Goal: Find specific page/section: Locate item on page

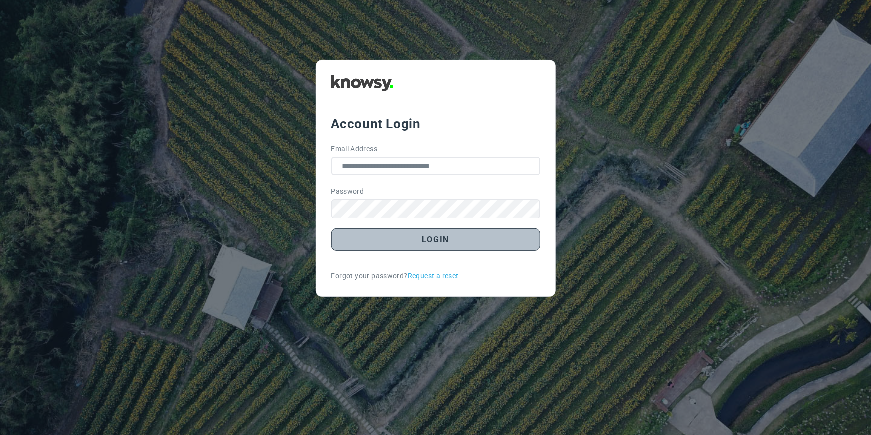
click at [380, 239] on button "Login" at bounding box center [436, 240] width 209 height 22
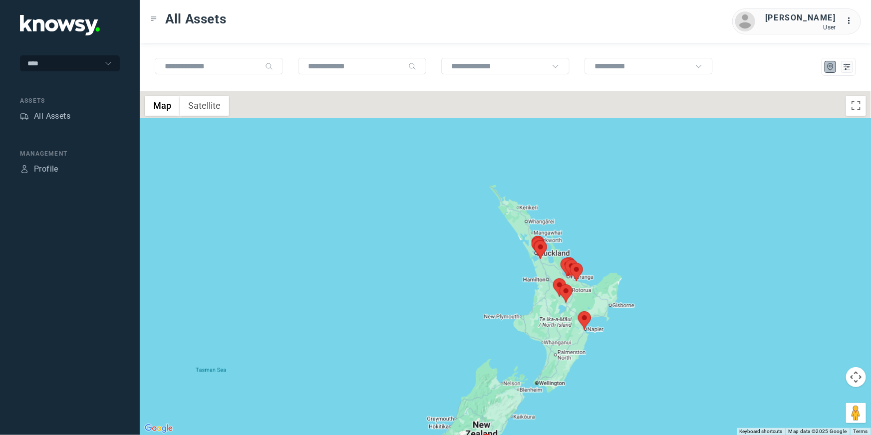
drag, startPoint x: 615, startPoint y: 171, endPoint x: 595, endPoint y: 293, distance: 123.9
click at [595, 293] on div at bounding box center [505, 263] width 731 height 345
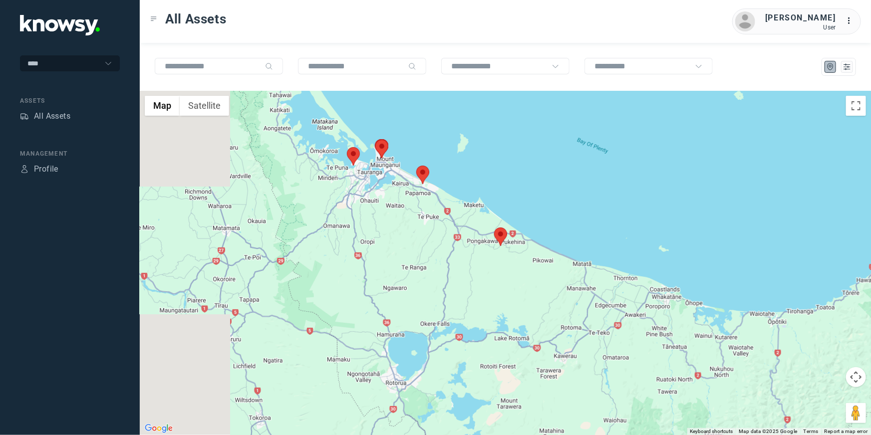
drag, startPoint x: 338, startPoint y: 214, endPoint x: 542, endPoint y: 346, distance: 243.2
click at [542, 346] on div at bounding box center [505, 263] width 731 height 345
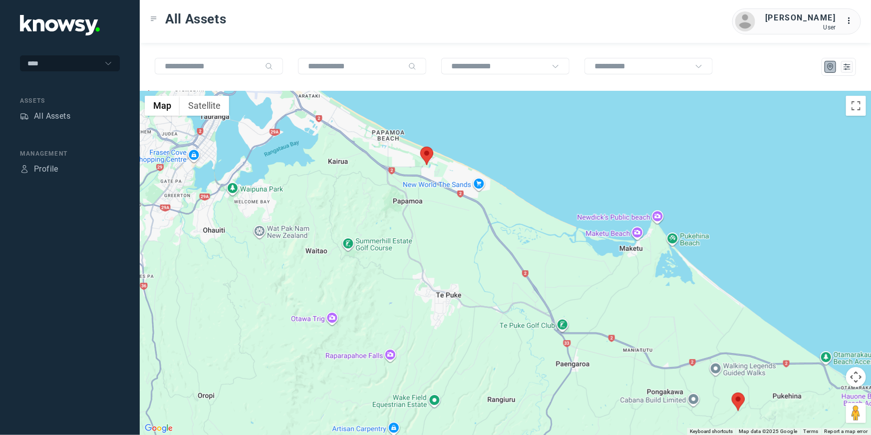
drag, startPoint x: 428, startPoint y: 234, endPoint x: 441, endPoint y: 347, distance: 113.0
click at [441, 347] on div at bounding box center [505, 263] width 731 height 345
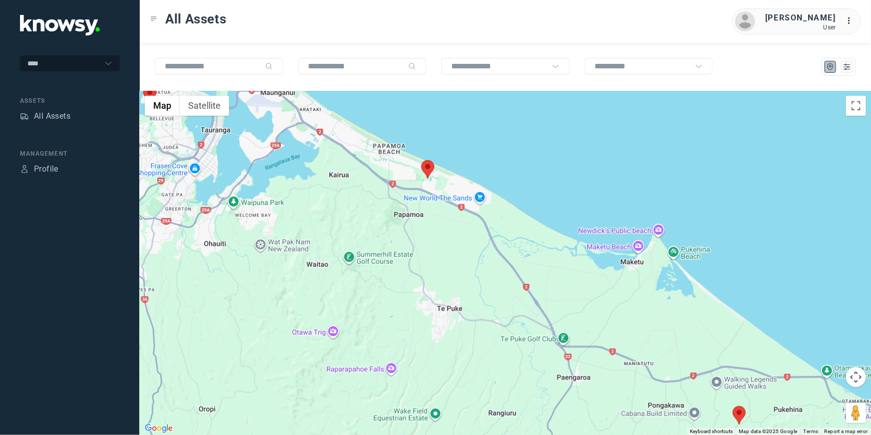
click at [424, 158] on div at bounding box center [505, 263] width 731 height 345
click at [421, 160] on area at bounding box center [421, 160] width 0 height 0
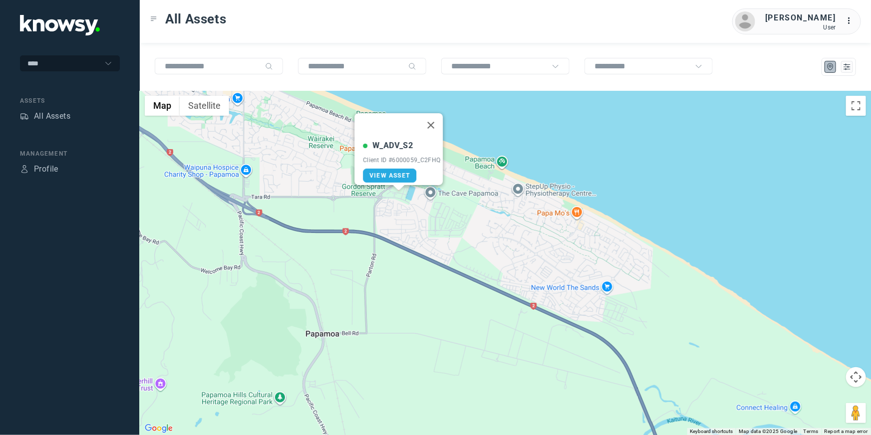
click at [419, 209] on div "W_ADV_S2 Client ID #6000059_C2FHQ View Asset" at bounding box center [505, 263] width 731 height 345
click at [437, 116] on button "Close" at bounding box center [431, 125] width 24 height 24
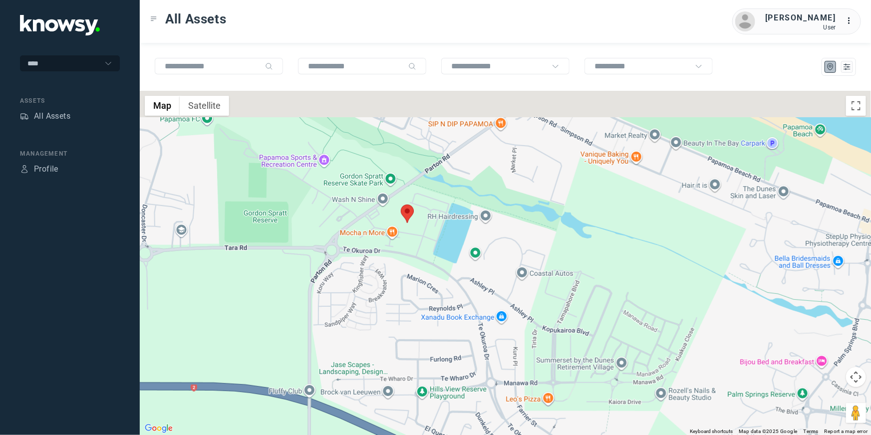
drag, startPoint x: 331, startPoint y: 188, endPoint x: 409, endPoint y: 270, distance: 113.0
click at [409, 270] on div at bounding box center [505, 263] width 731 height 345
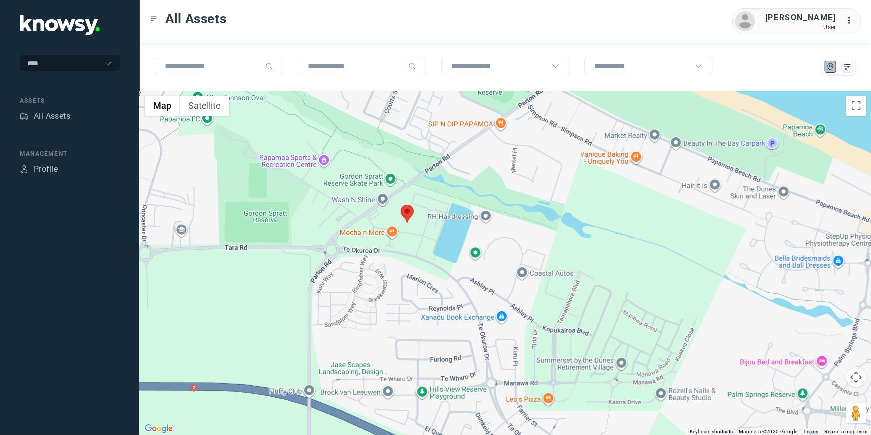
click at [401, 205] on area at bounding box center [401, 205] width 0 height 0
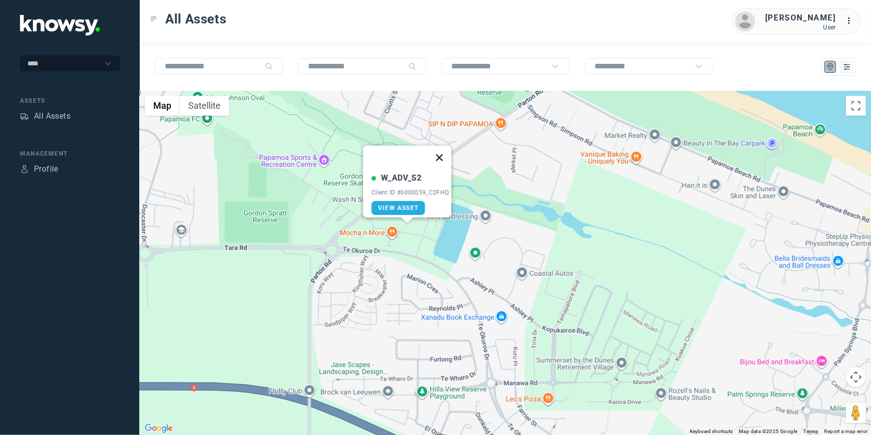
click at [443, 151] on button "Close" at bounding box center [439, 158] width 24 height 24
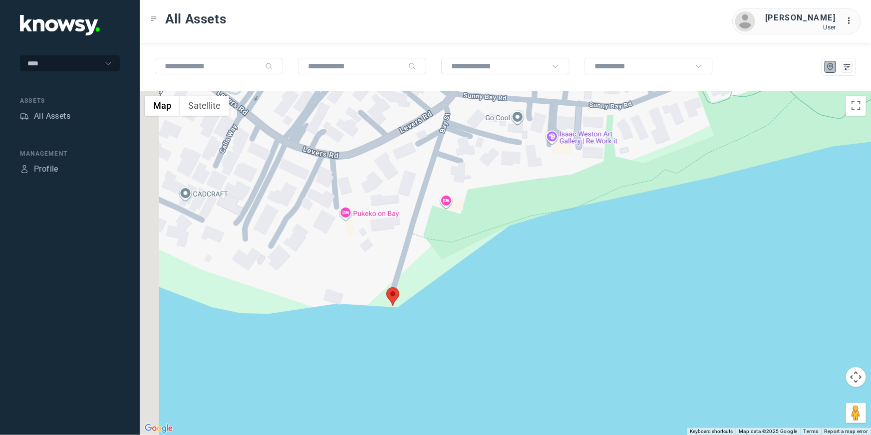
drag, startPoint x: 424, startPoint y: 330, endPoint x: 564, endPoint y: 250, distance: 160.8
click at [564, 250] on div at bounding box center [505, 263] width 731 height 345
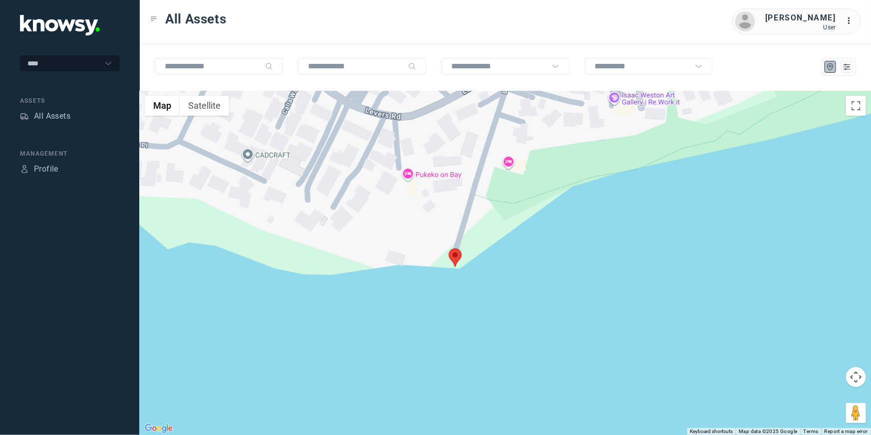
click at [449, 249] on area at bounding box center [449, 249] width 0 height 0
click at [493, 192] on button "Close" at bounding box center [488, 202] width 24 height 24
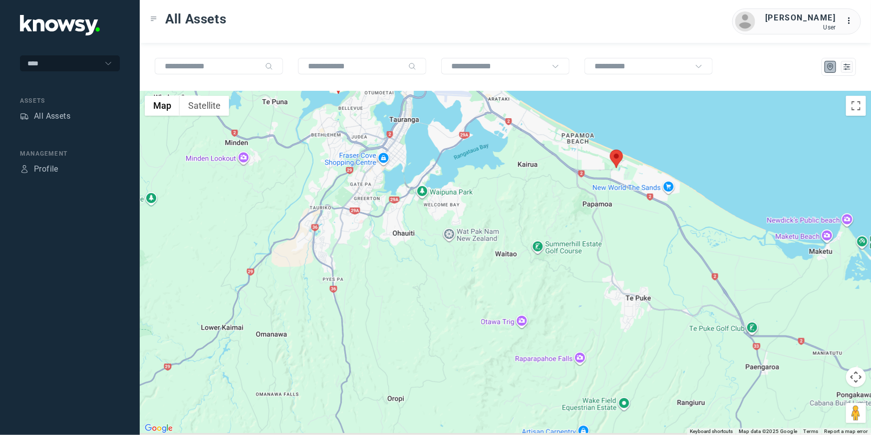
drag, startPoint x: 668, startPoint y: 341, endPoint x: 514, endPoint y: 155, distance: 240.4
click at [514, 155] on div at bounding box center [505, 263] width 731 height 345
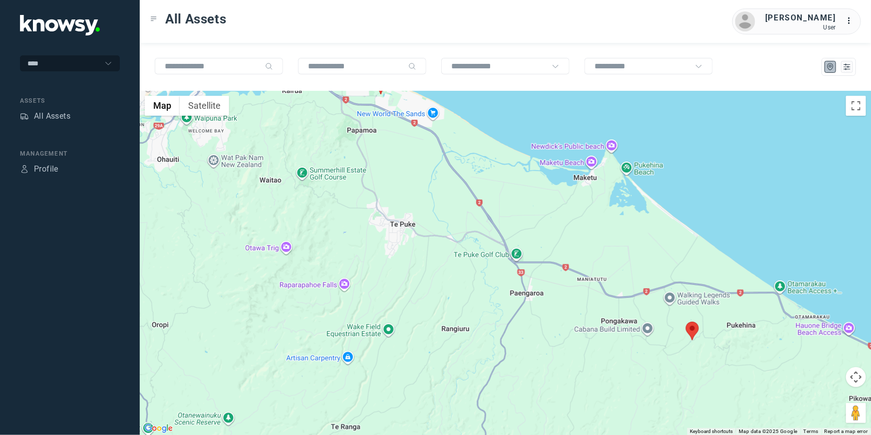
drag, startPoint x: 732, startPoint y: 294, endPoint x: 498, endPoint y: 230, distance: 242.4
click at [498, 230] on div at bounding box center [505, 263] width 731 height 345
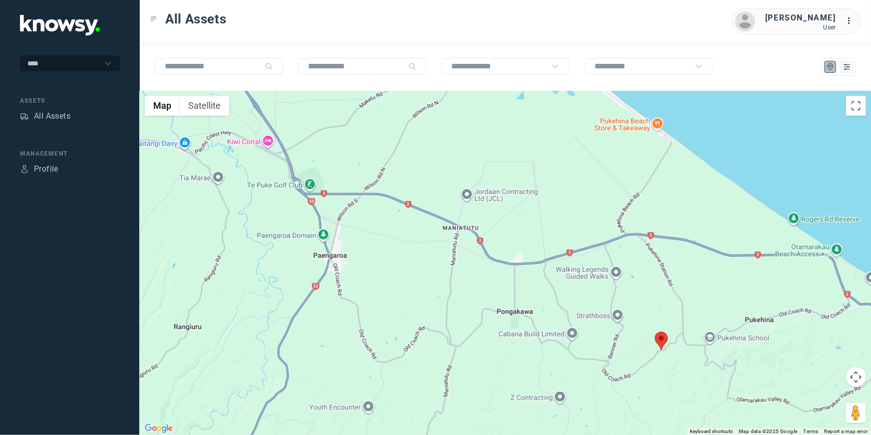
click at [655, 332] on area at bounding box center [655, 332] width 0 height 0
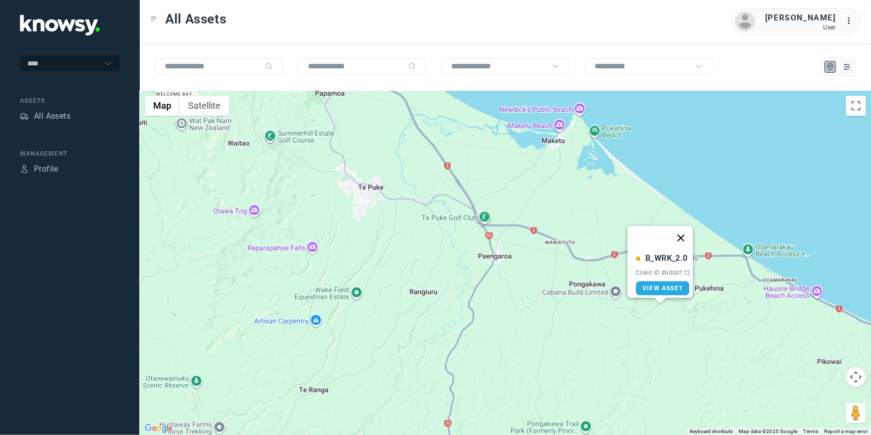
click at [683, 229] on button "Close" at bounding box center [681, 238] width 24 height 24
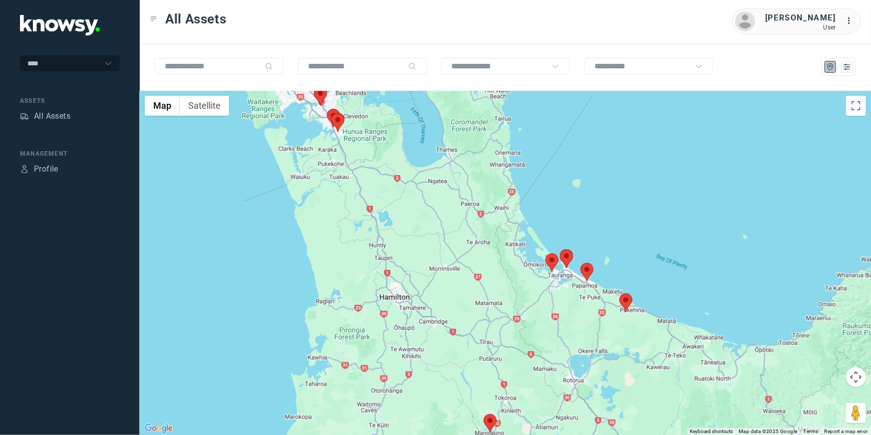
drag, startPoint x: 554, startPoint y: 286, endPoint x: 557, endPoint y: 319, distance: 33.1
click at [557, 319] on div at bounding box center [505, 263] width 731 height 345
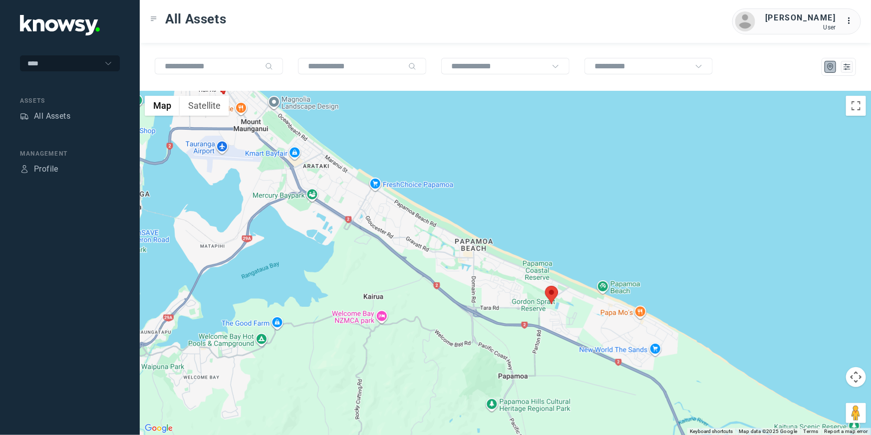
drag, startPoint x: 505, startPoint y: 306, endPoint x: 650, endPoint y: 300, distance: 145.4
click at [650, 301] on div at bounding box center [505, 263] width 731 height 345
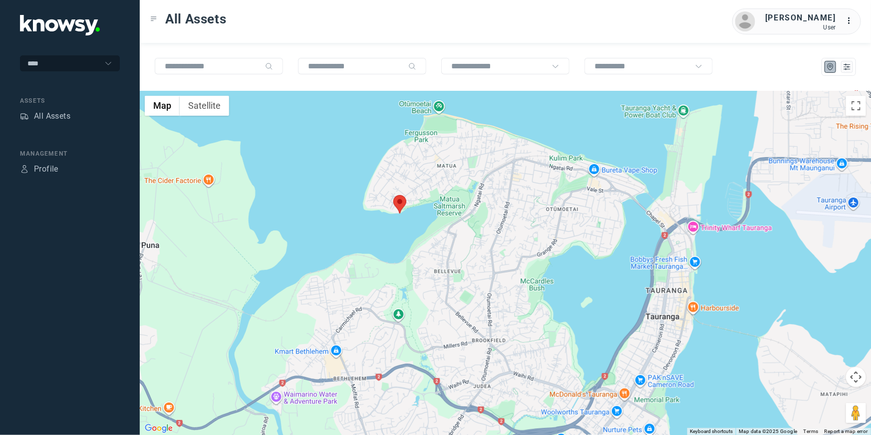
drag, startPoint x: 310, startPoint y: 178, endPoint x: 466, endPoint y: 340, distance: 224.9
click at [466, 342] on div at bounding box center [505, 263] width 731 height 345
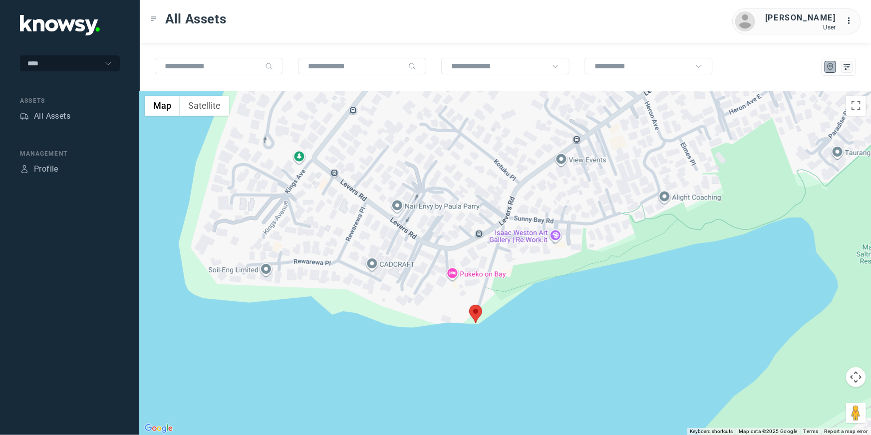
click at [469, 305] on area at bounding box center [469, 305] width 0 height 0
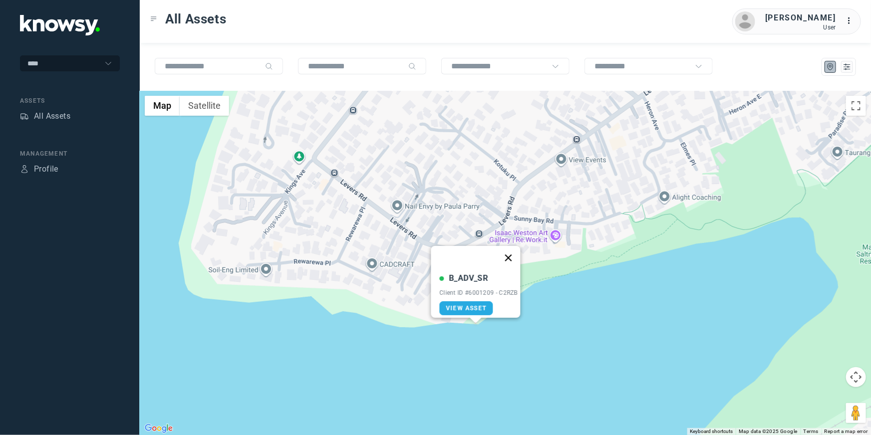
click at [514, 249] on button "Close" at bounding box center [508, 258] width 24 height 24
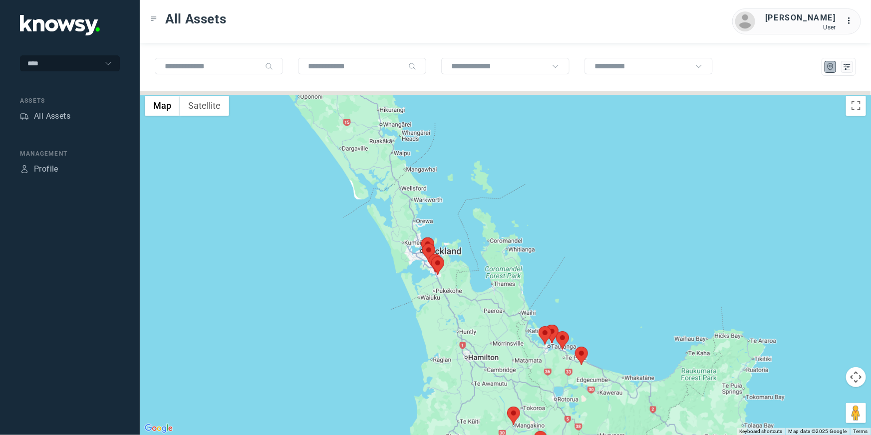
drag, startPoint x: 375, startPoint y: 188, endPoint x: 404, endPoint y: 285, distance: 101.0
click at [404, 285] on div at bounding box center [505, 263] width 731 height 345
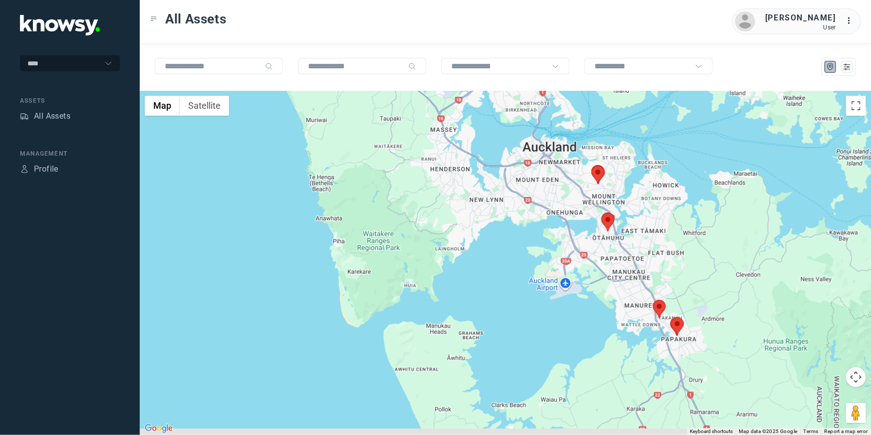
drag, startPoint x: 499, startPoint y: 307, endPoint x: 432, endPoint y: 265, distance: 78.8
click at [432, 265] on div at bounding box center [505, 263] width 731 height 345
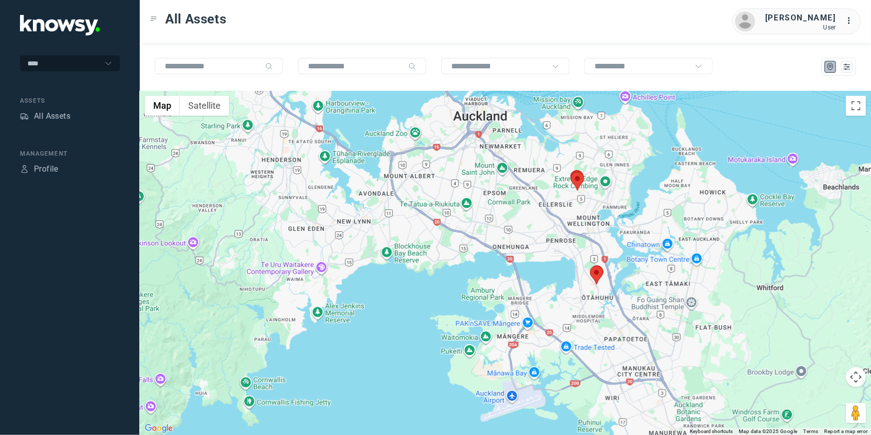
drag, startPoint x: 528, startPoint y: 154, endPoint x: 416, endPoint y: 302, distance: 186.0
click at [416, 302] on div at bounding box center [505, 263] width 731 height 345
